Goal: Task Accomplishment & Management: Use online tool/utility

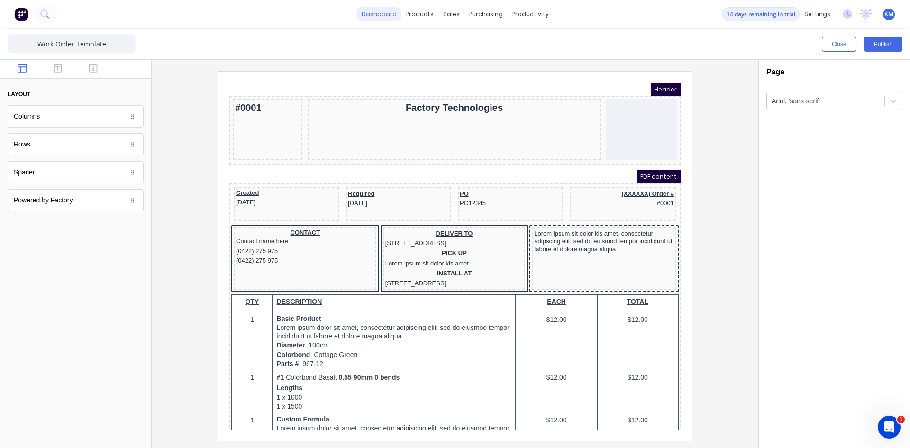
click at [385, 16] on link "dashboard" at bounding box center [379, 14] width 45 height 14
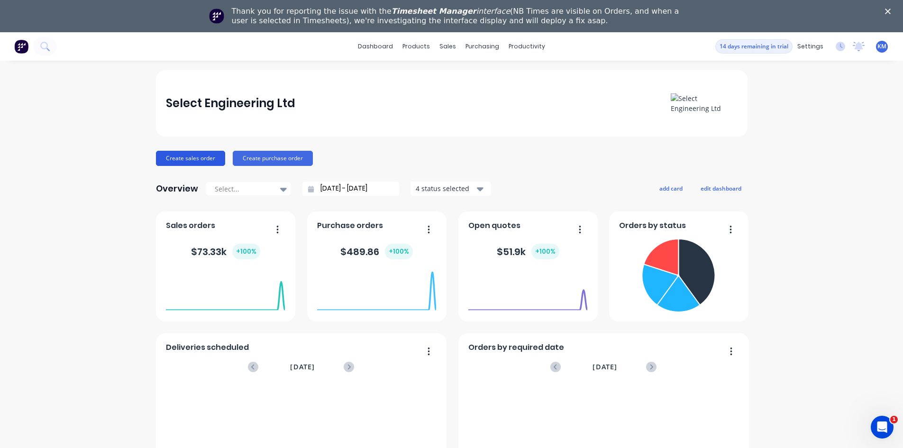
click at [209, 156] on button "Create sales order" at bounding box center [190, 158] width 69 height 15
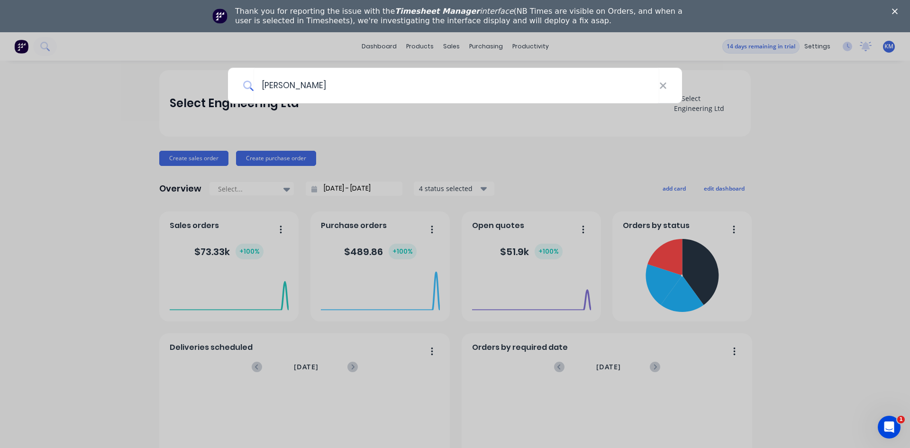
type input "[PERSON_NAME]"
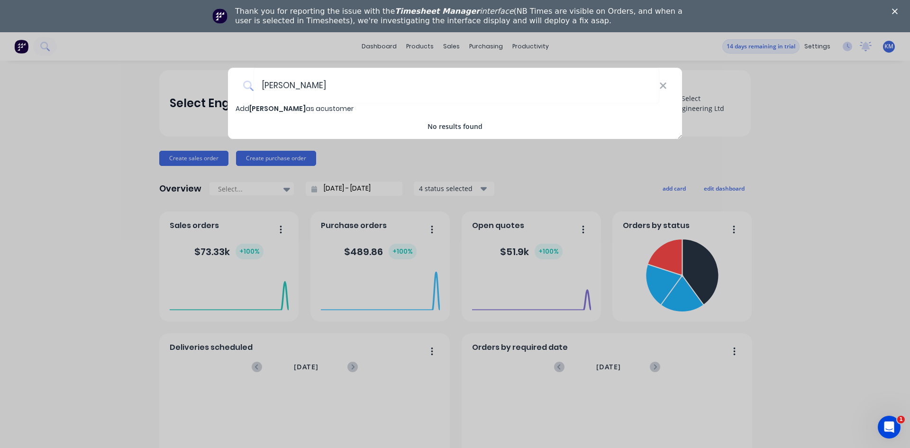
click at [263, 106] on span "[PERSON_NAME]" at bounding box center [277, 108] width 56 height 9
select select "NZ"
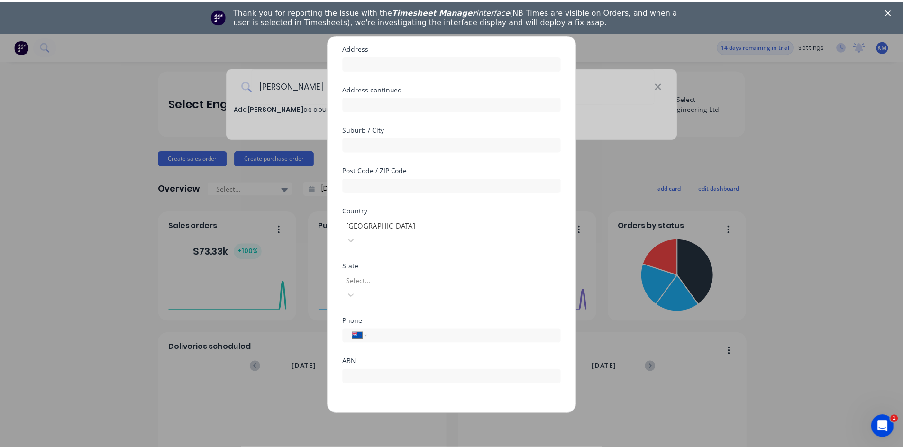
scroll to position [71, 0]
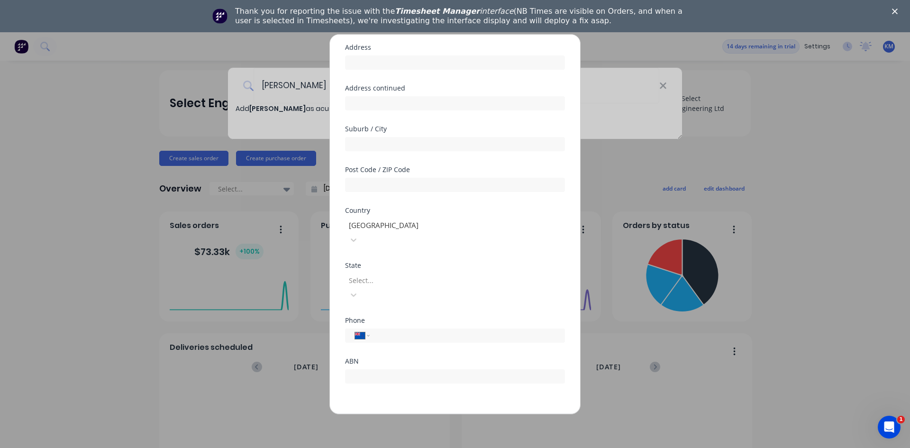
click at [419, 414] on button "Save" at bounding box center [425, 421] width 52 height 15
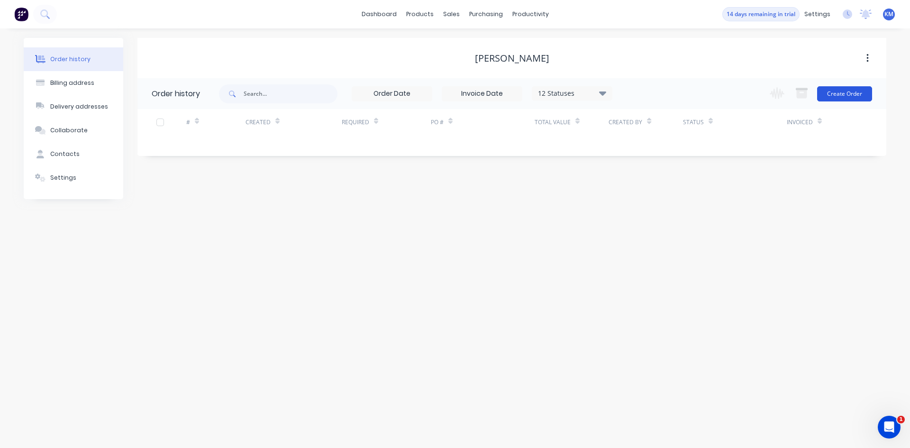
click at [837, 90] on button "Create Order" at bounding box center [844, 93] width 55 height 15
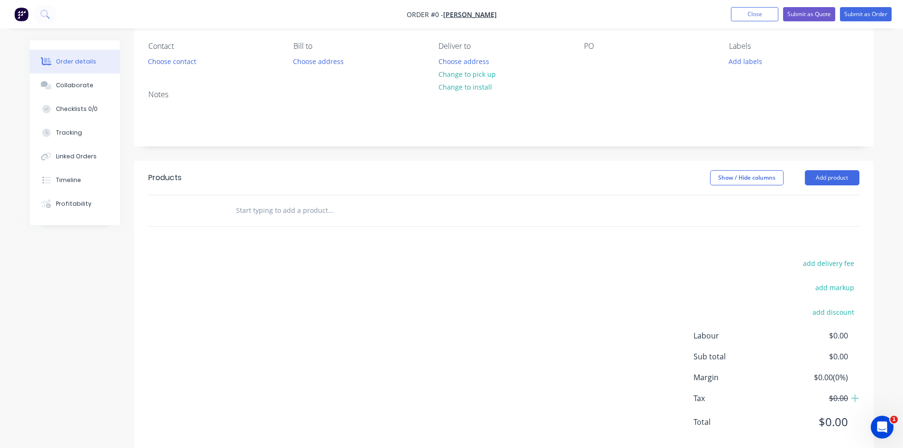
scroll to position [98, 0]
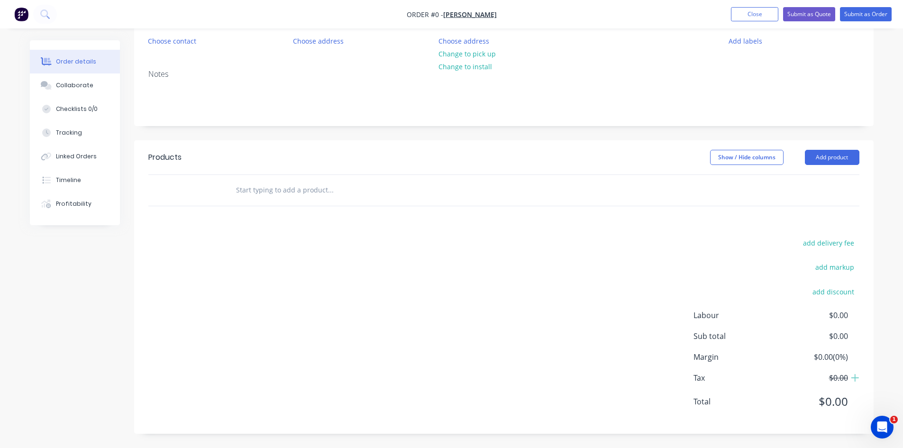
click at [277, 195] on input "text" at bounding box center [331, 190] width 190 height 19
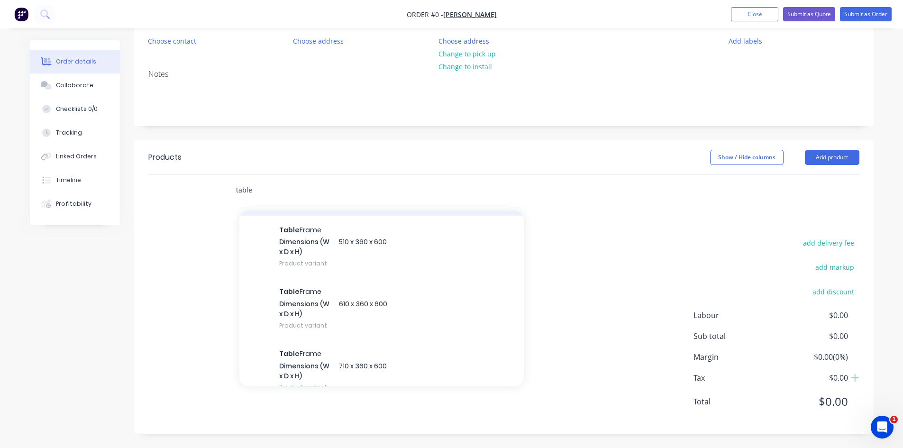
scroll to position [83, 0]
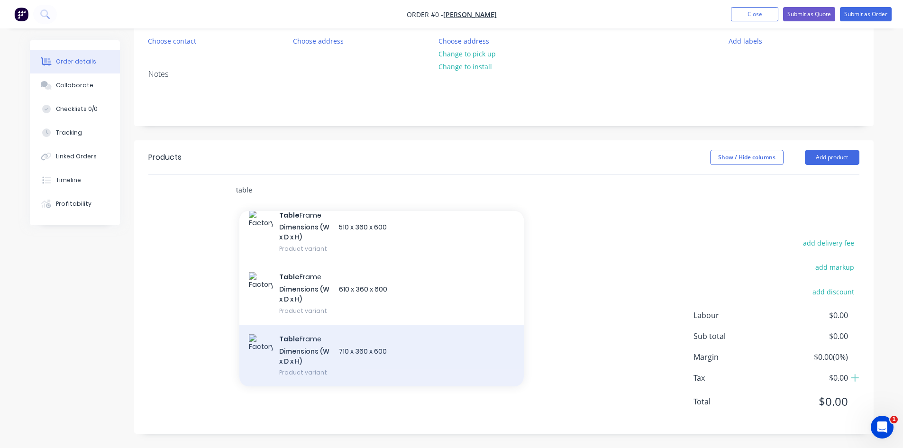
type input "table"
click at [321, 354] on div "Table Frame Dimensions (W x D x H) 710 x 360 x 600 Product variant" at bounding box center [381, 356] width 284 height 62
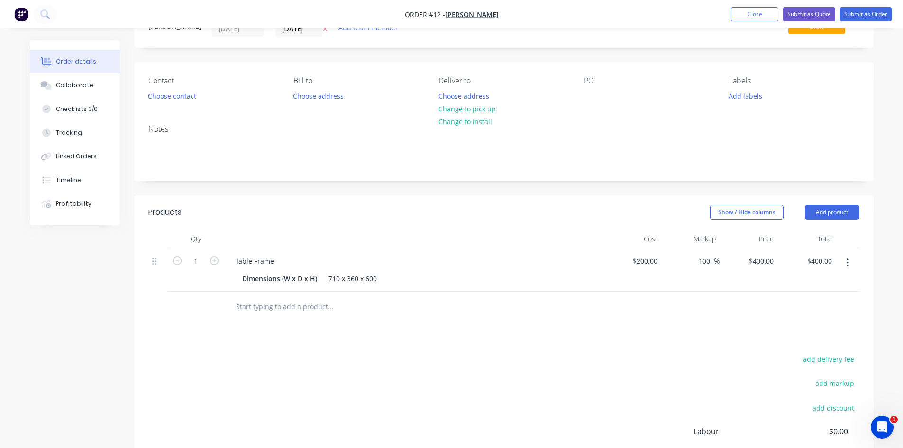
scroll to position [17, 0]
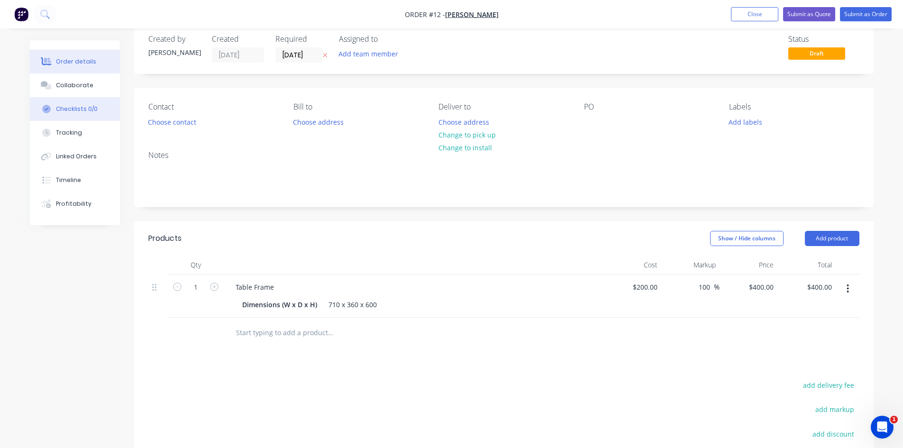
drag, startPoint x: 77, startPoint y: 107, endPoint x: 101, endPoint y: 107, distance: 24.2
click at [78, 108] on div "Checklists 0/0" at bounding box center [77, 109] width 42 height 9
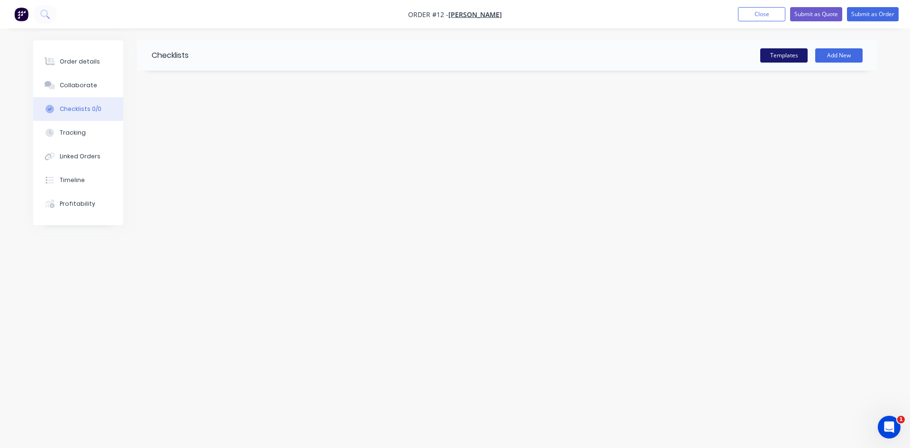
click at [775, 52] on button "Templates" at bounding box center [783, 55] width 47 height 14
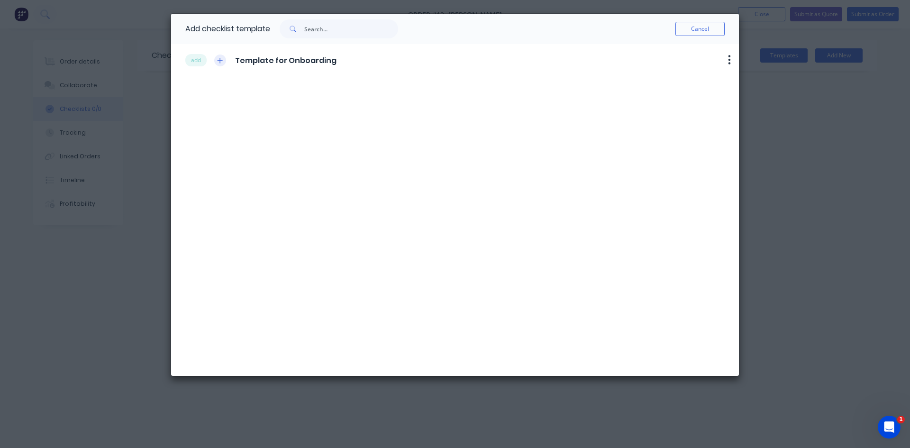
click at [221, 63] on icon "button" at bounding box center [220, 60] width 6 height 7
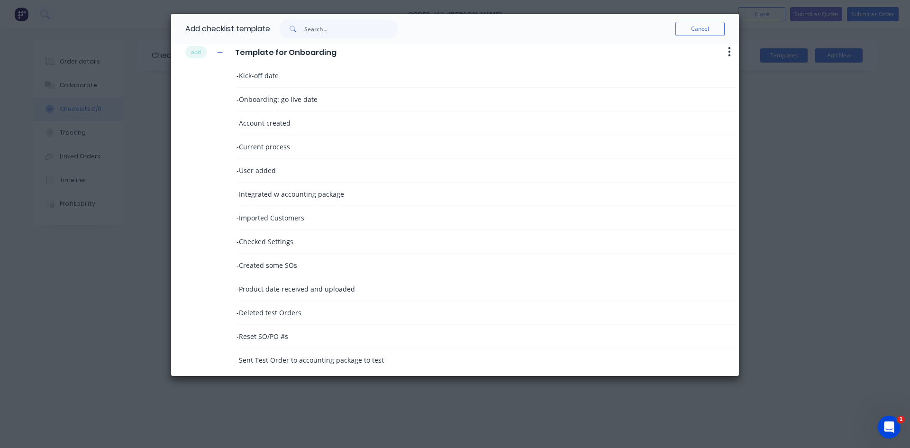
scroll to position [14, 0]
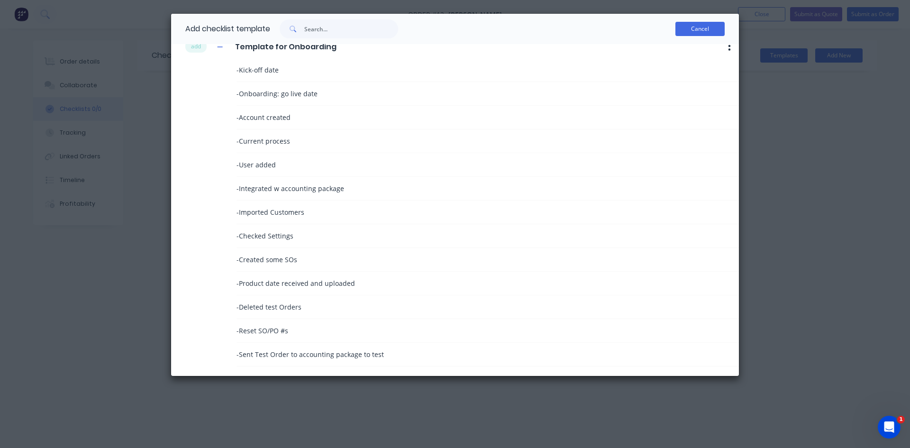
click at [677, 29] on button "Cancel" at bounding box center [700, 29] width 49 height 14
